Goal: Task Accomplishment & Management: Complete application form

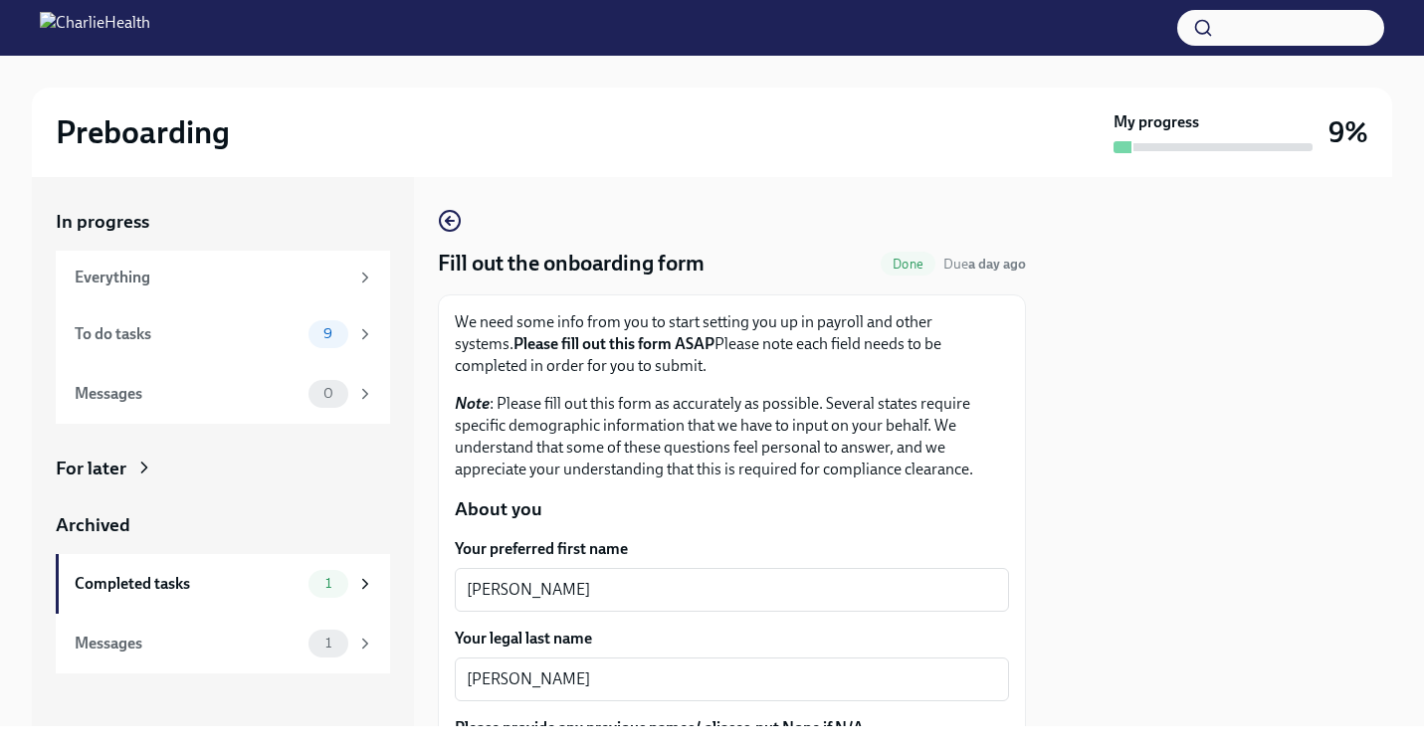
click at [1423, 424] on div "Preboarding My progress 9% In progress Everything To do tasks 9 Messages 0 For …" at bounding box center [712, 391] width 1424 height 671
click at [1296, 418] on div at bounding box center [1221, 451] width 342 height 549
click at [339, 322] on div "9" at bounding box center [328, 334] width 40 height 28
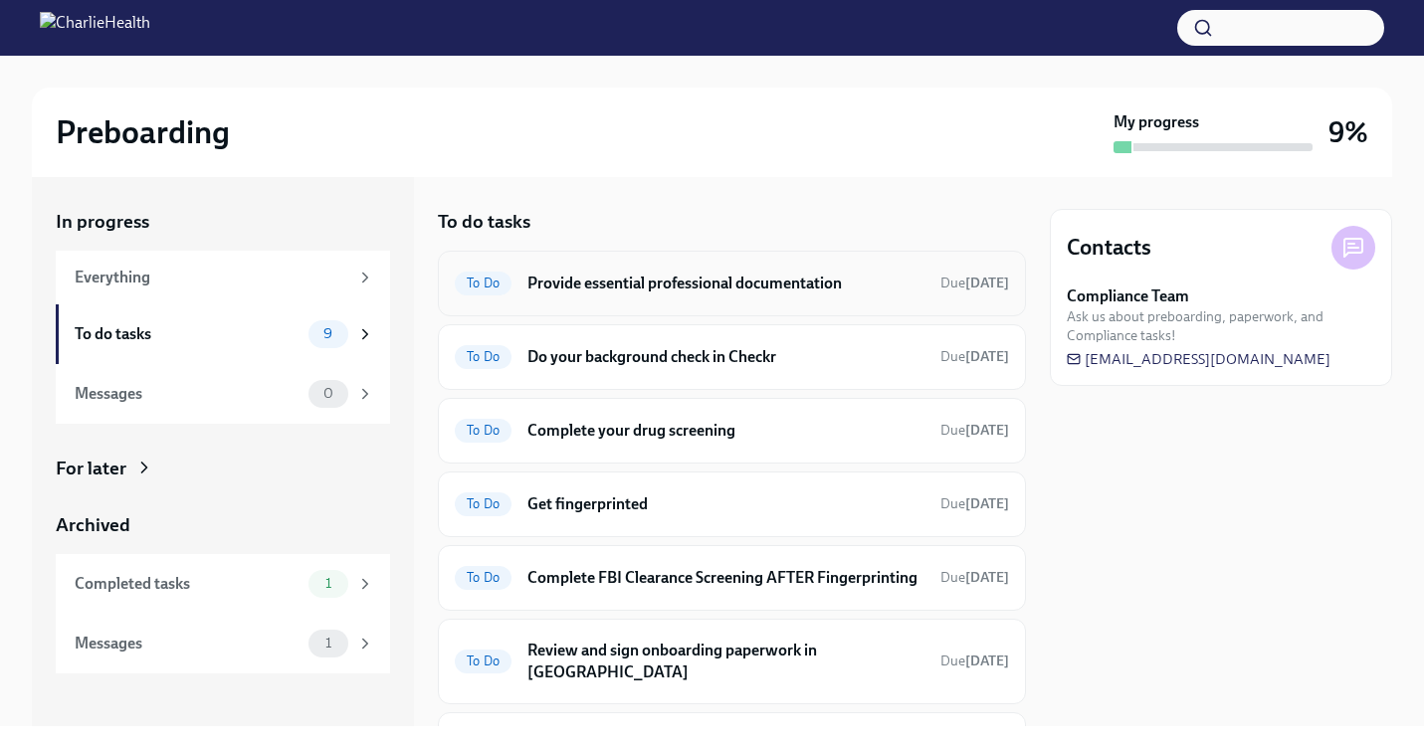
click at [639, 280] on h6 "Provide essential professional documentation" at bounding box center [725, 284] width 397 height 22
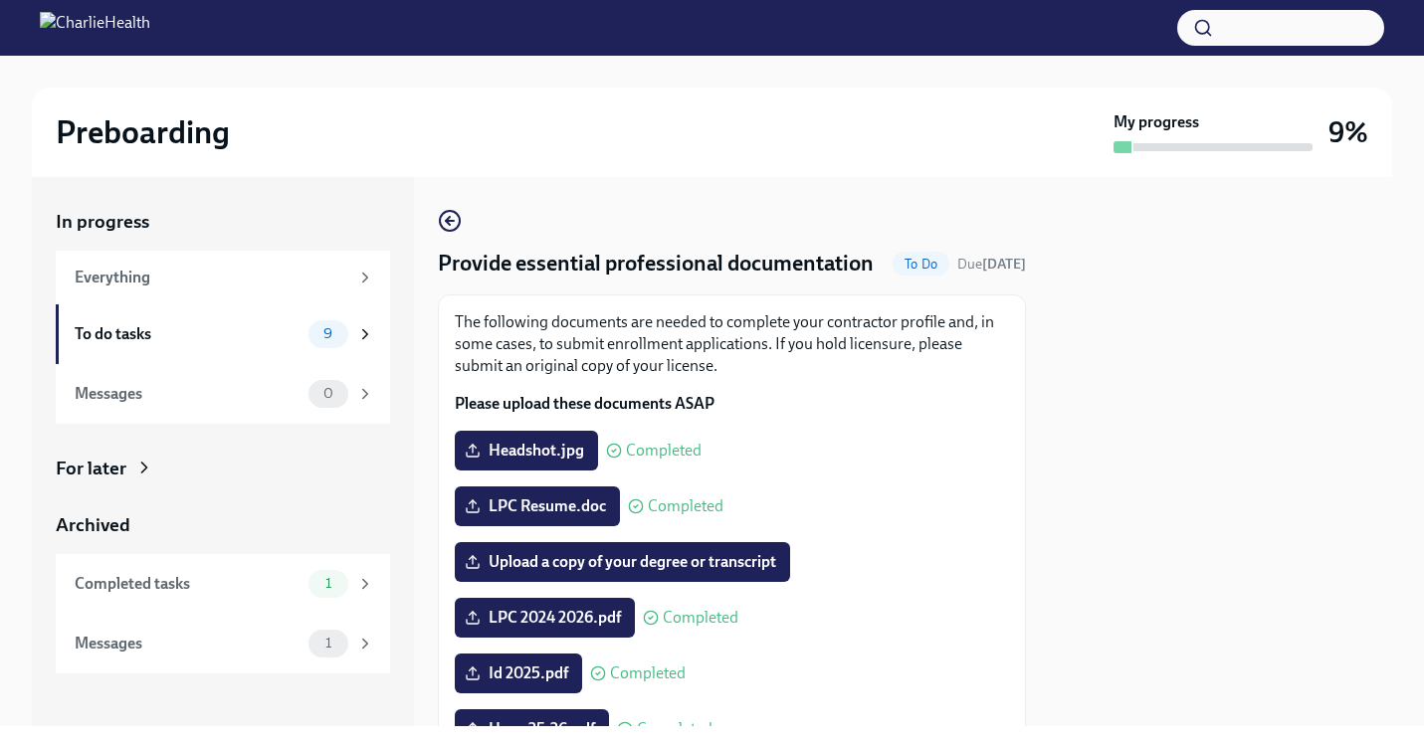
click at [1147, 433] on div at bounding box center [1221, 451] width 342 height 549
click at [576, 572] on span "Upload a copy of your degree or transcript" at bounding box center [622, 562] width 307 height 20
click at [0, 0] on input "Upload a copy of your degree or transcript" at bounding box center [0, 0] width 0 height 0
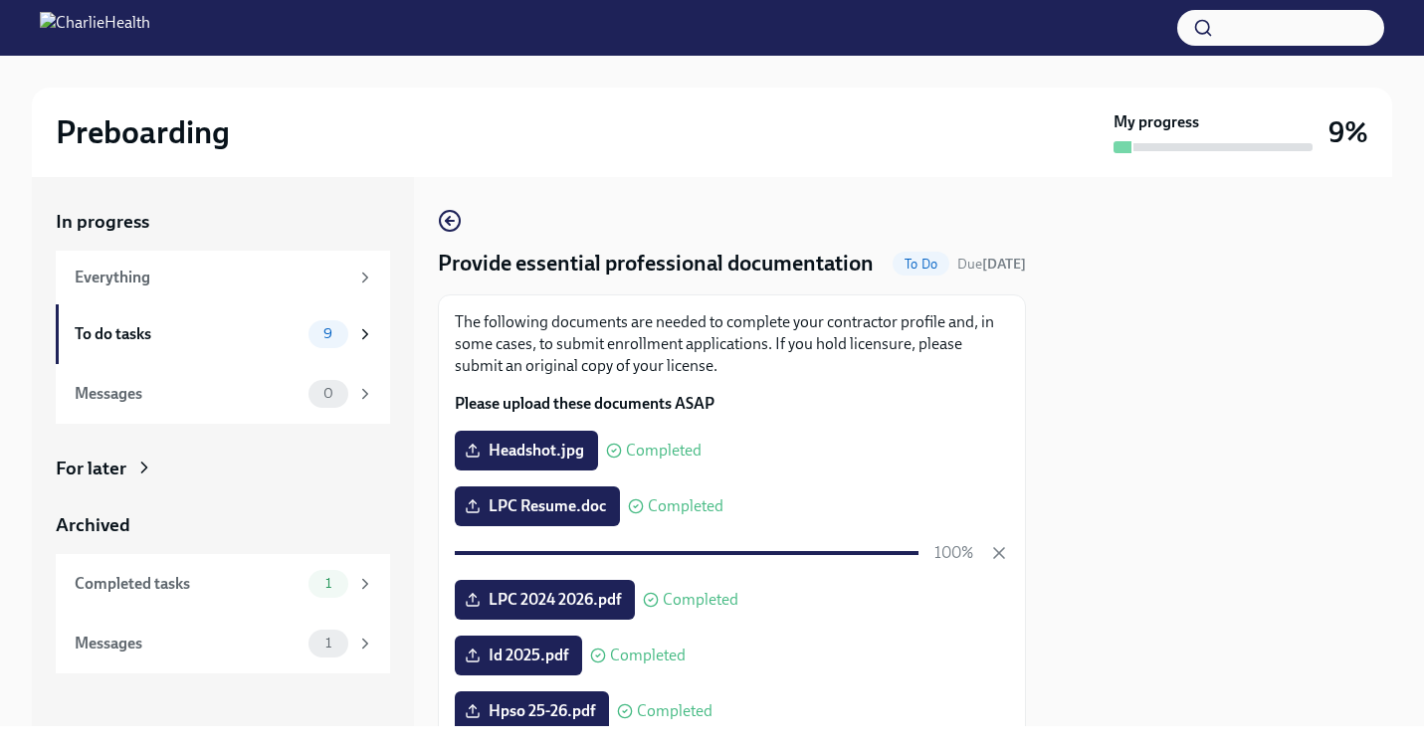
click at [1339, 404] on div at bounding box center [1221, 451] width 342 height 549
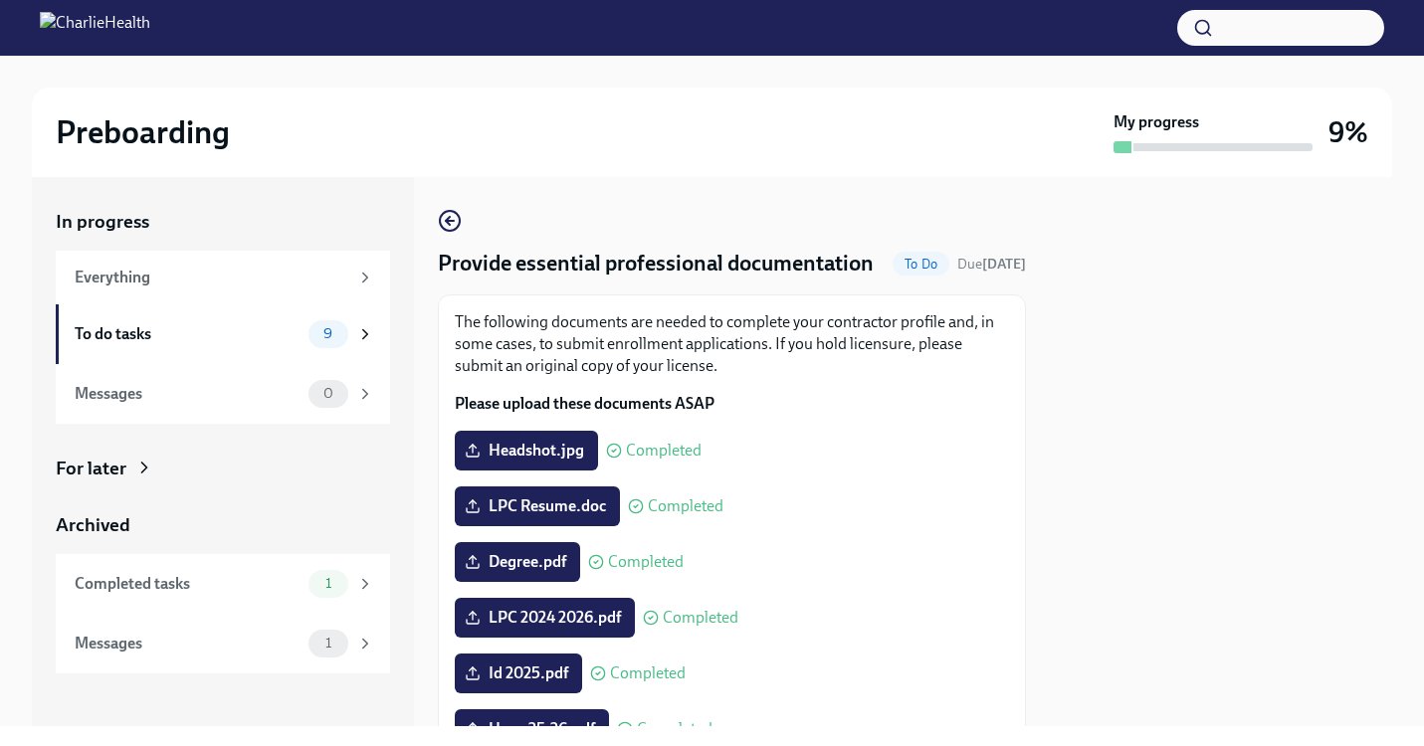
click at [1199, 404] on div at bounding box center [1221, 451] width 342 height 549
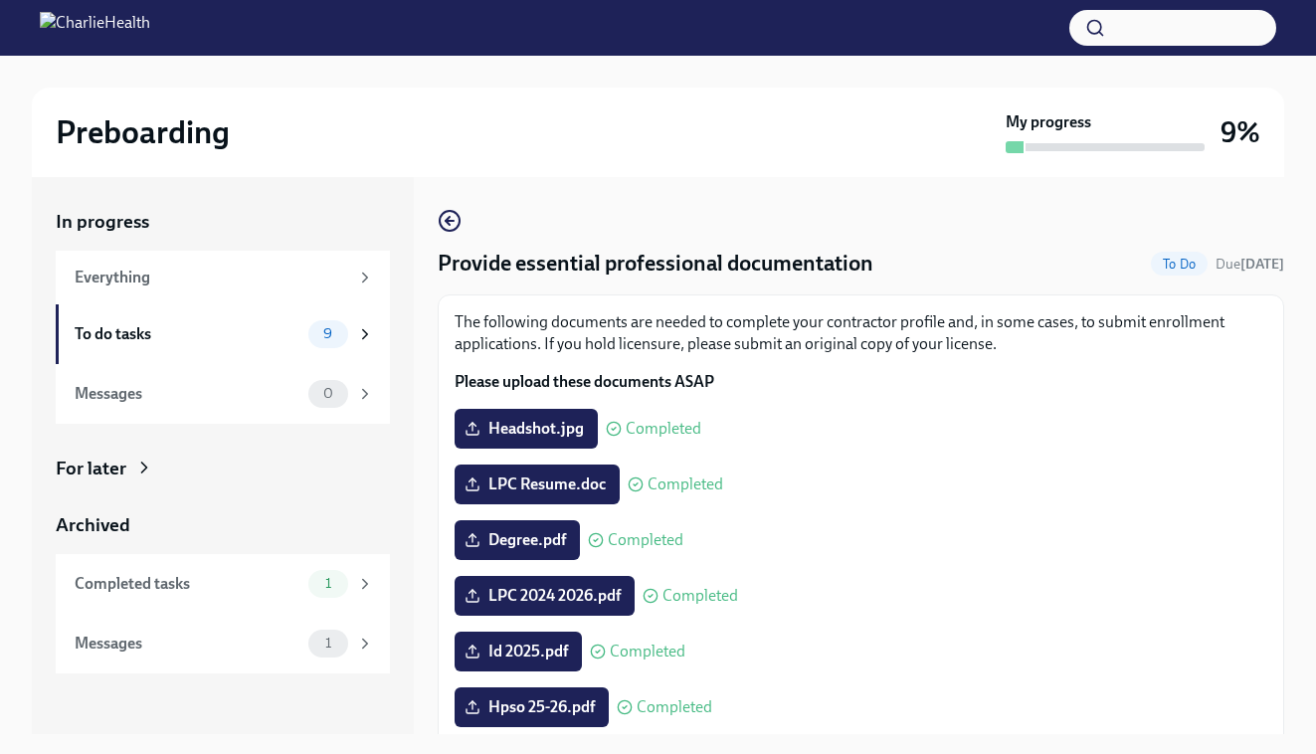
scroll to position [36, 0]
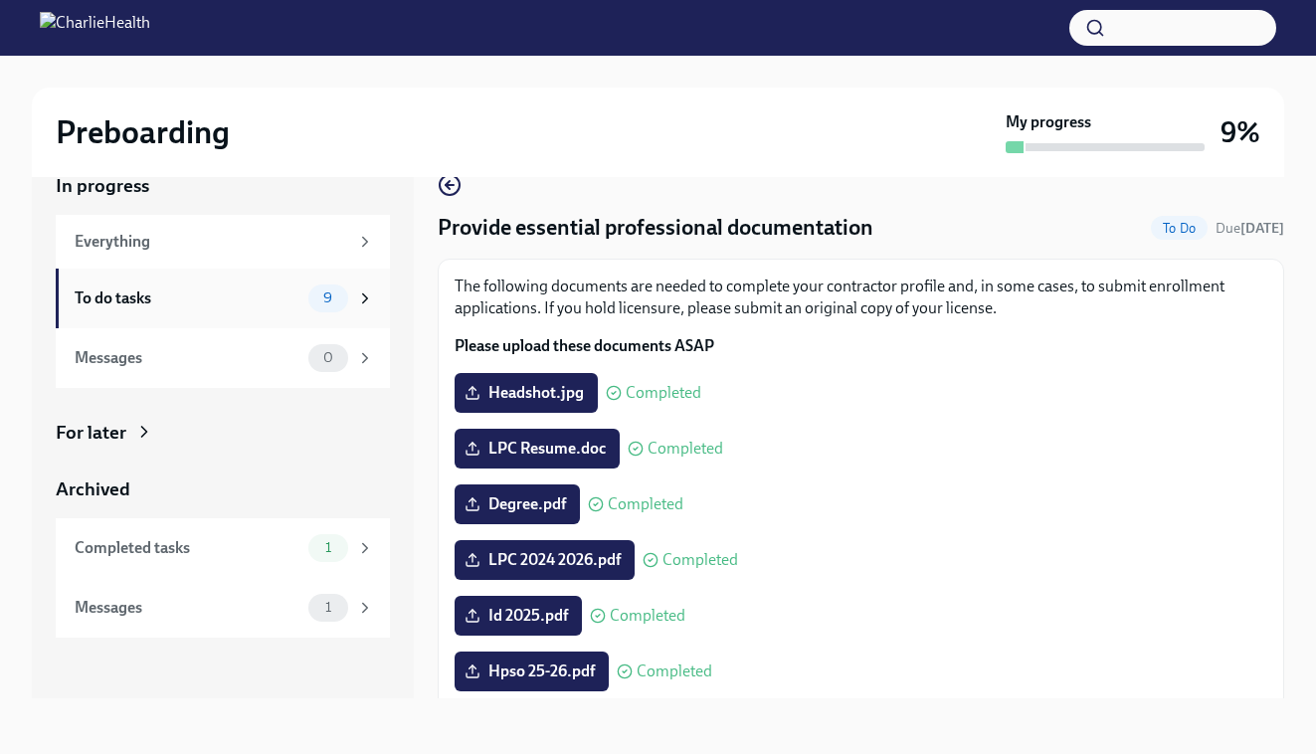
click at [346, 296] on div "9" at bounding box center [328, 299] width 40 height 28
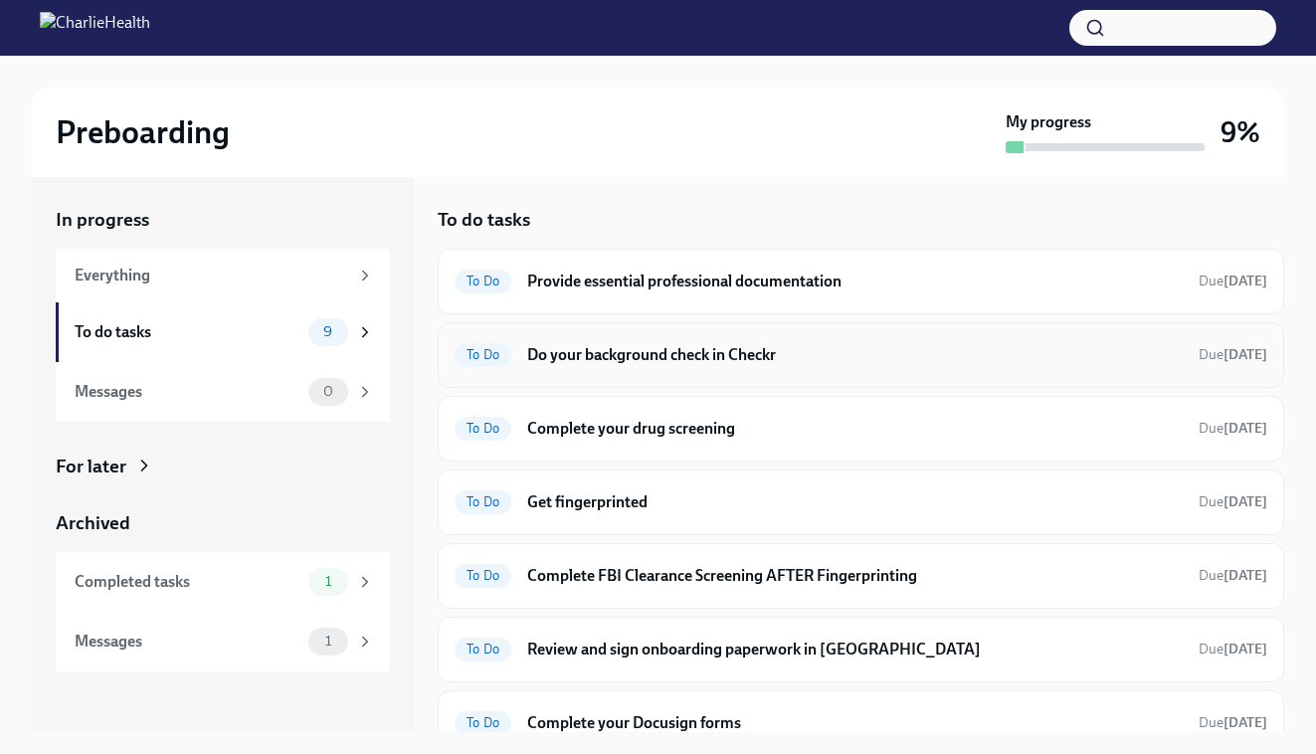
click at [742, 365] on div "To Do Do your background check in Checkr Due [DATE]" at bounding box center [861, 355] width 813 height 32
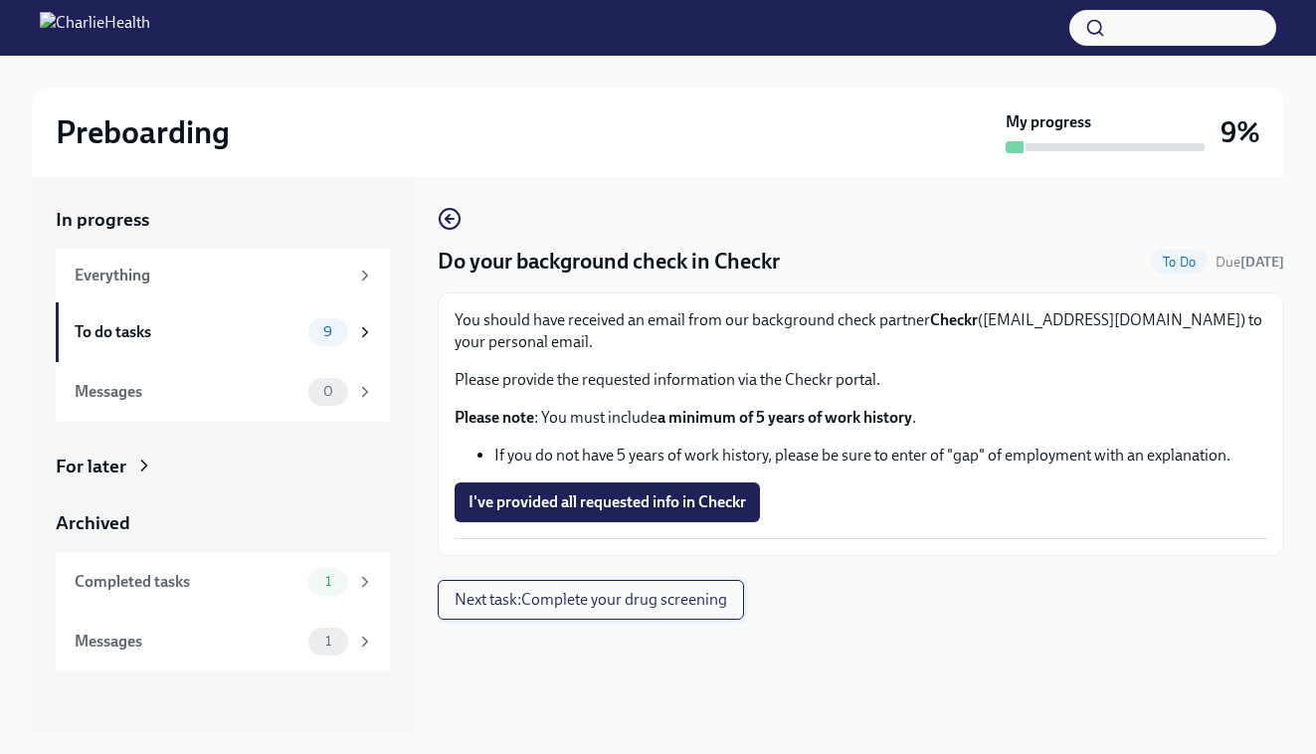
click at [586, 606] on span "Next task : Complete your drug screening" at bounding box center [591, 600] width 273 height 20
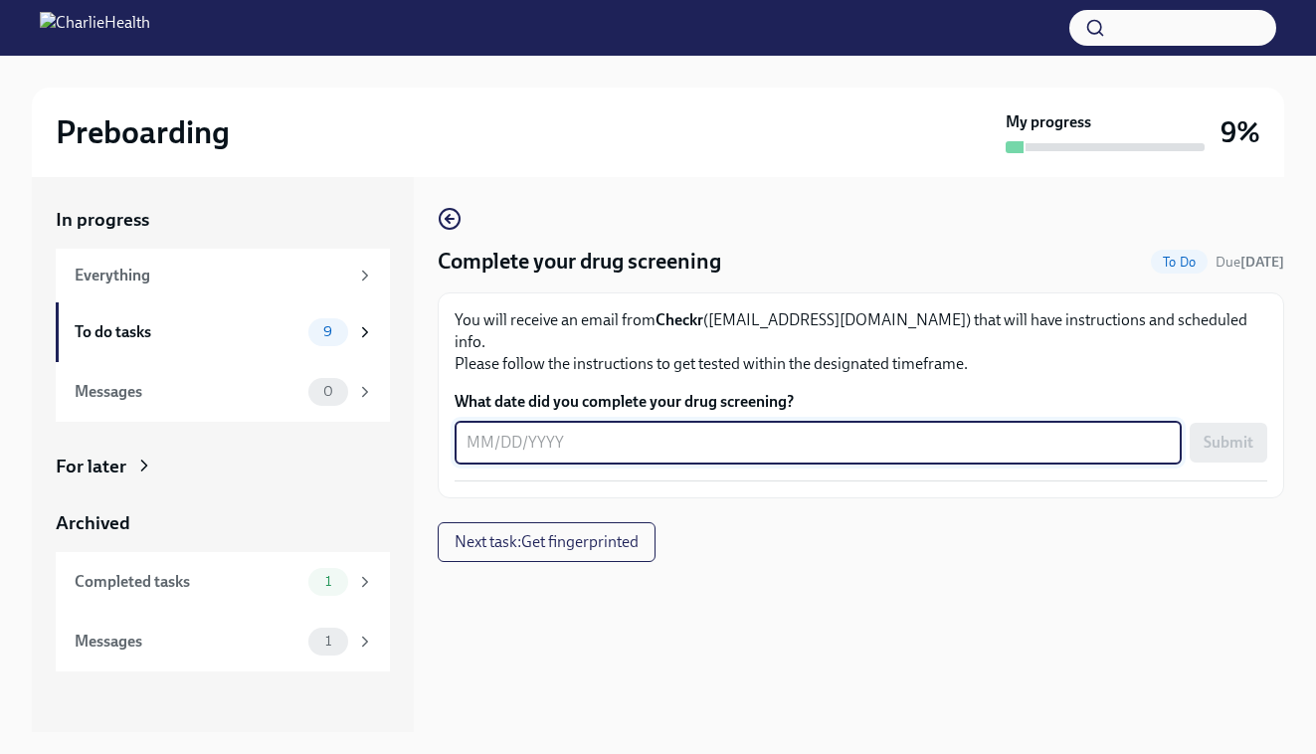
click at [467, 431] on textarea "What date did you complete your drug screening?" at bounding box center [818, 443] width 703 height 24
type textarea "[DATE]"
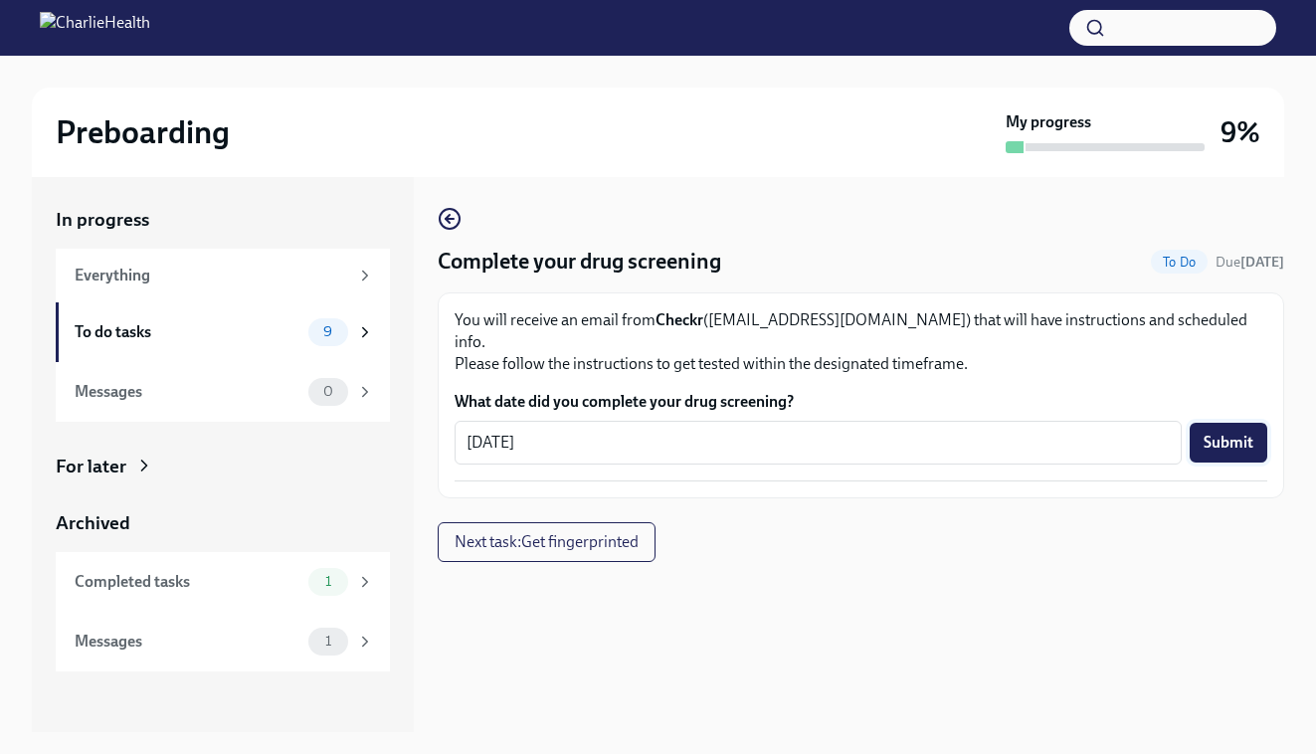
click at [1235, 433] on span "Submit" at bounding box center [1229, 443] width 50 height 20
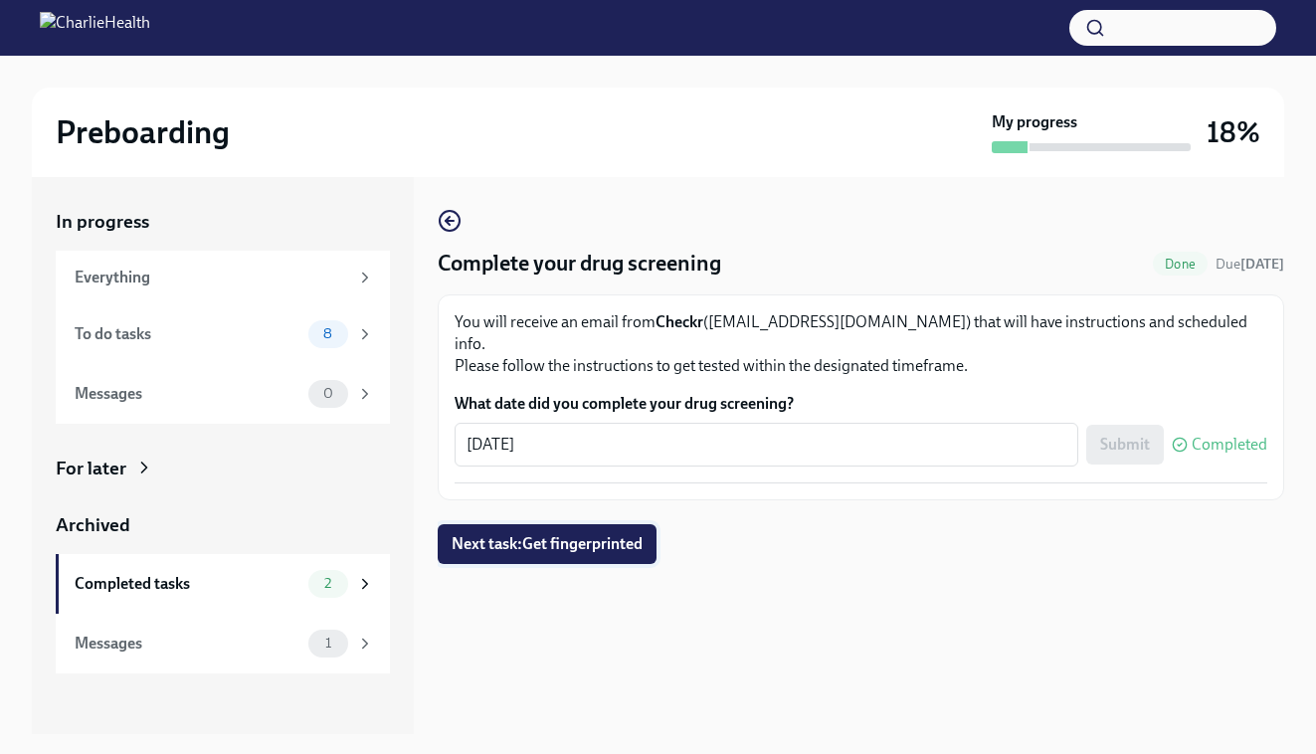
click at [609, 524] on button "Next task : Get fingerprinted" at bounding box center [547, 544] width 219 height 40
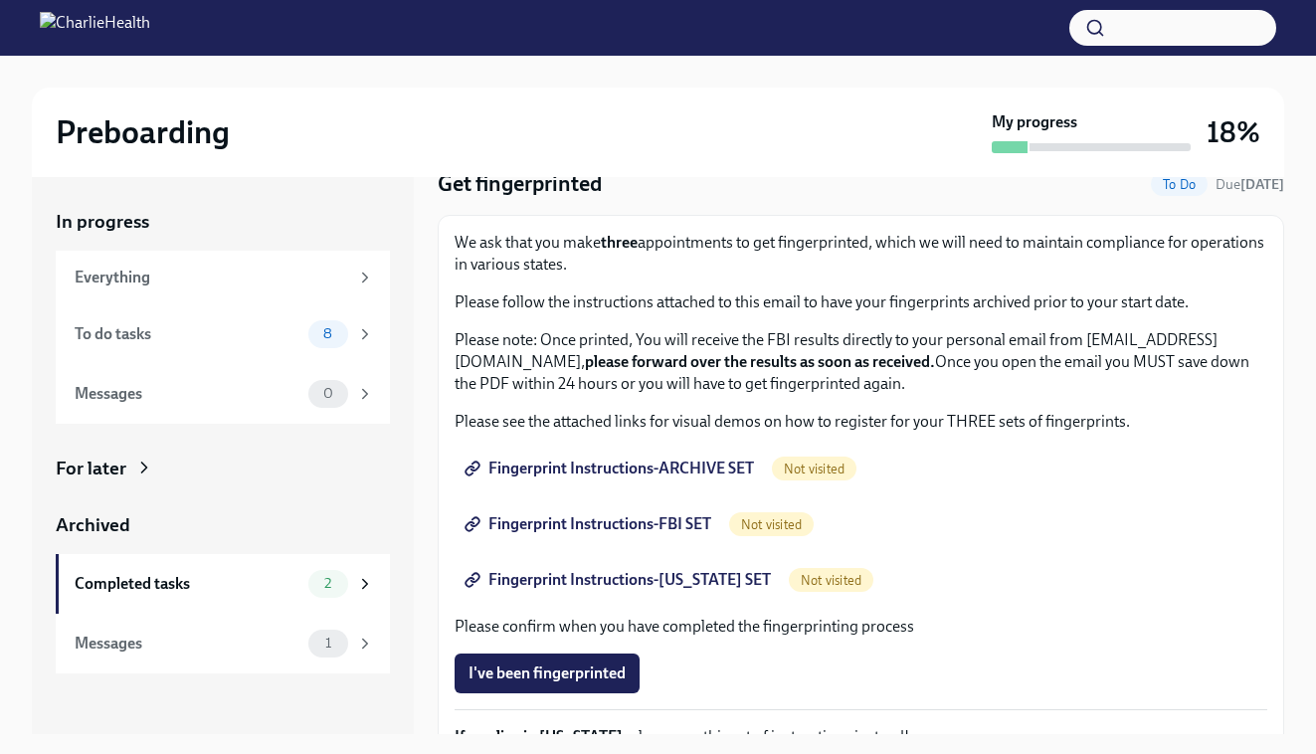
scroll to position [40, 0]
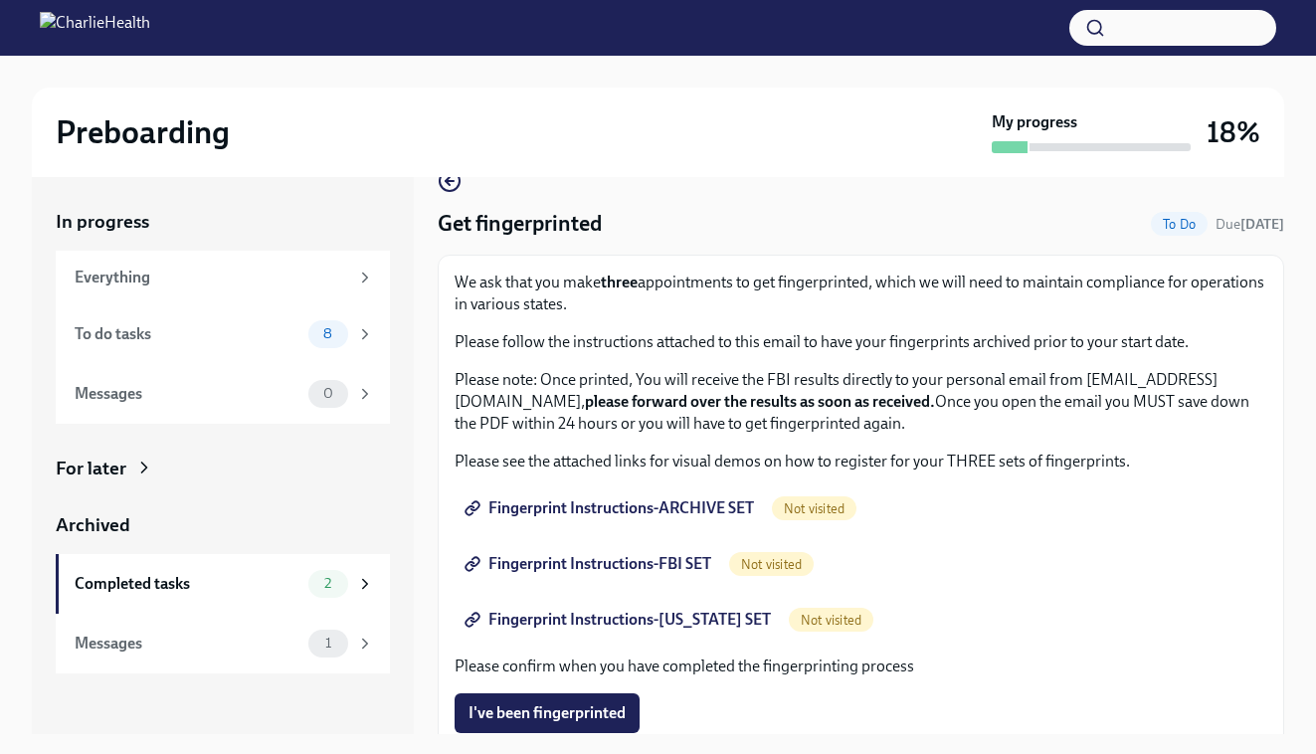
click at [595, 502] on span "Fingerprint Instructions-ARCHIVE SET" at bounding box center [612, 509] width 286 height 20
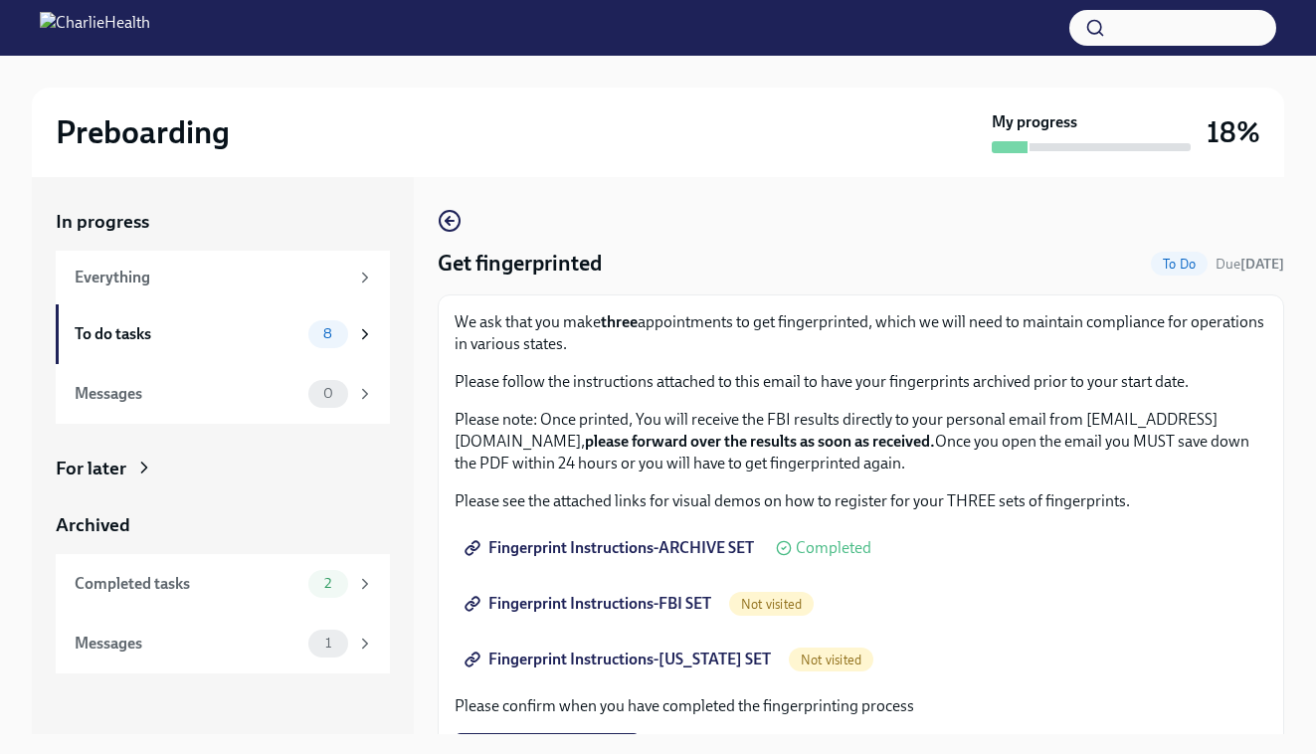
click at [650, 604] on span "Fingerprint Instructions-FBI SET" at bounding box center [590, 604] width 243 height 20
click at [610, 609] on span "Fingerprint Instructions-FBI SET" at bounding box center [590, 604] width 243 height 20
click at [1037, 651] on div "Fingerprint Instructions-[US_STATE] SET Not visited" at bounding box center [861, 660] width 813 height 40
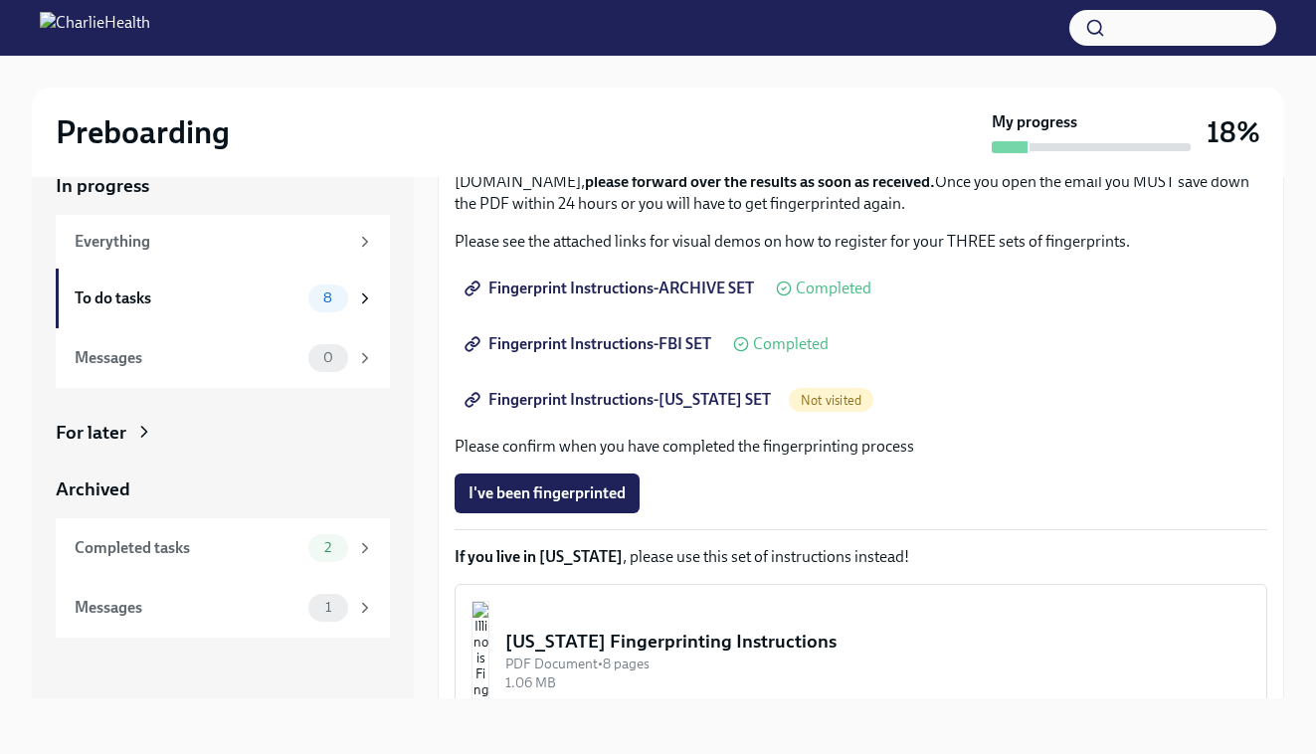
scroll to position [184, 0]
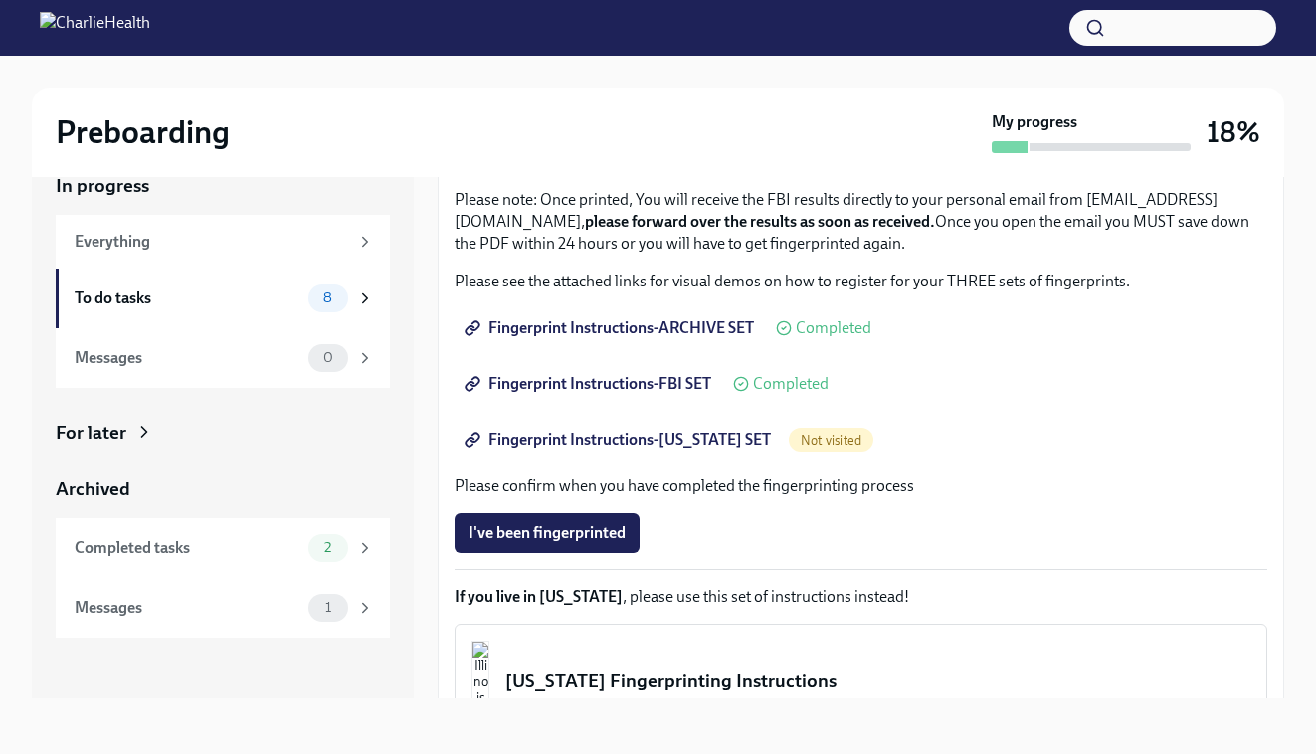
click at [547, 382] on span "Fingerprint Instructions-FBI SET" at bounding box center [590, 384] width 243 height 20
click at [623, 438] on span "Fingerprint Instructions-[US_STATE] SET" at bounding box center [620, 440] width 302 height 20
